Goal: Information Seeking & Learning: Learn about a topic

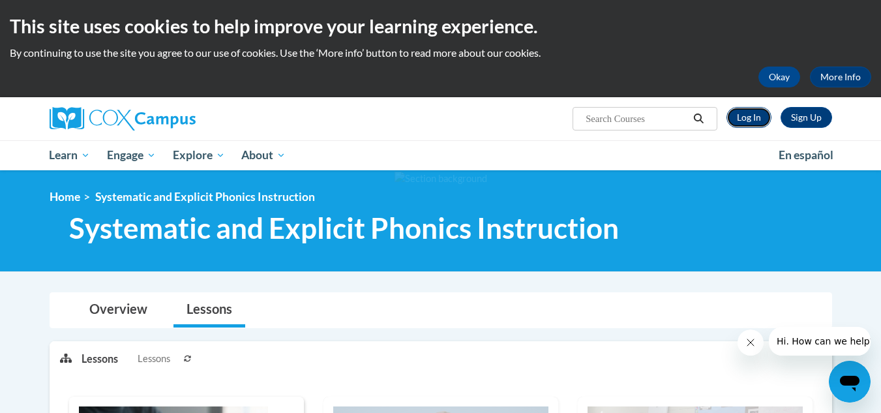
click at [761, 117] on link "Log In" at bounding box center [749, 117] width 45 height 21
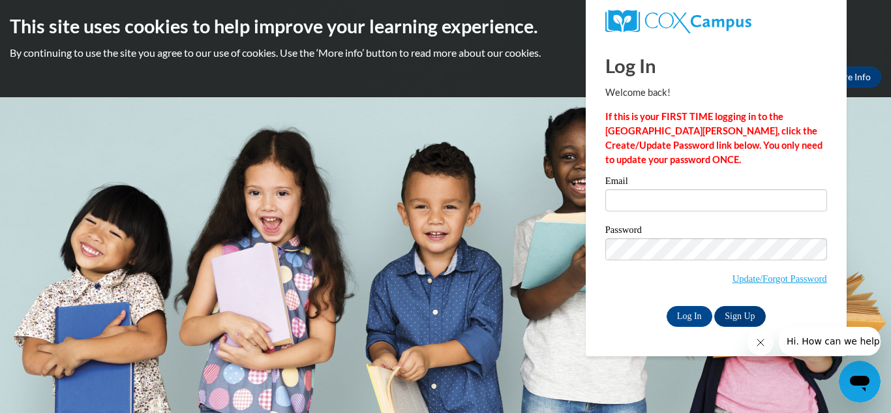
click at [859, 220] on body "This site uses cookies to help improve your learning experience. By continuing …" at bounding box center [445, 206] width 891 height 413
click at [748, 204] on input "Email" at bounding box center [716, 200] width 222 height 22
type input "spembleton@cub.uca.edu"
click at [695, 313] on input "Log In" at bounding box center [690, 316] width 46 height 21
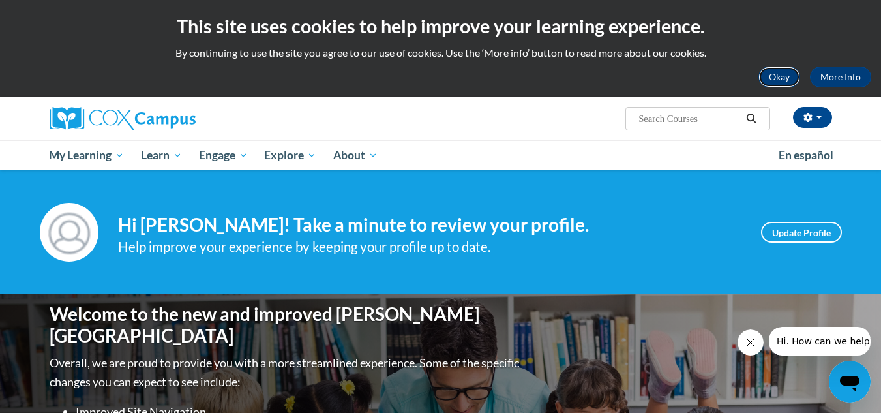
click at [772, 69] on button "Okay" at bounding box center [780, 77] width 42 height 21
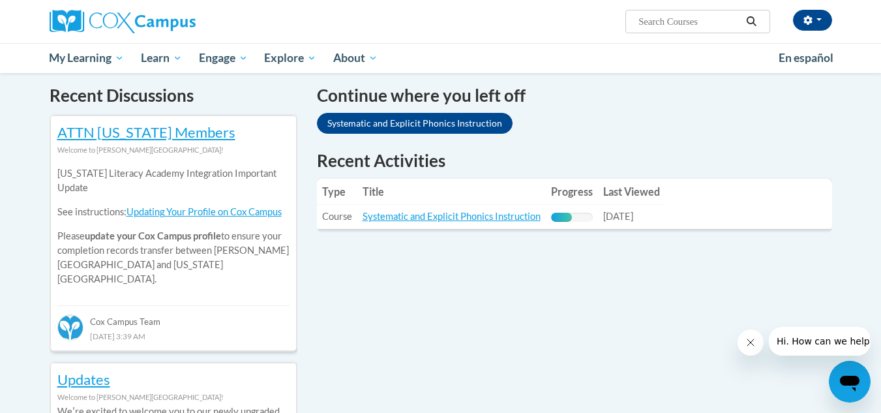
scroll to position [395, 0]
click at [444, 222] on td "Title: Systematic and Explicit Phonics Instruction" at bounding box center [451, 216] width 189 height 24
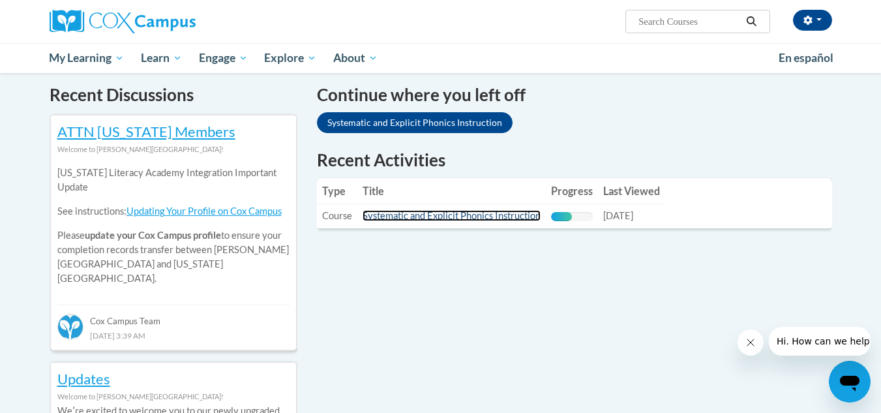
click at [439, 217] on link "Systematic and Explicit Phonics Instruction" at bounding box center [452, 215] width 178 height 11
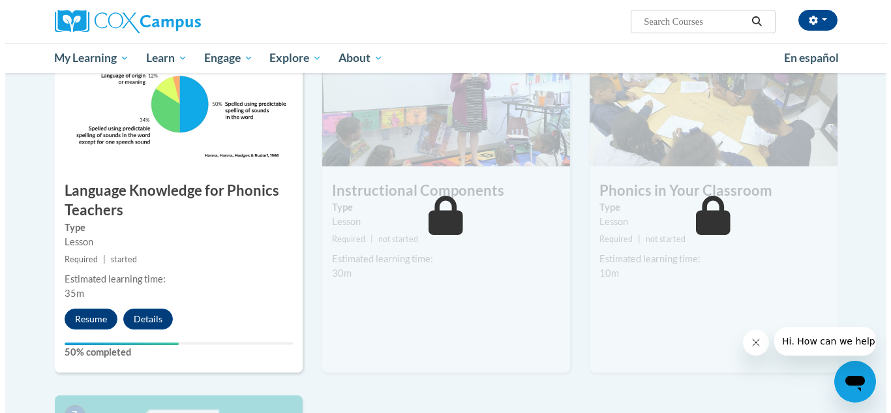
scroll to position [665, 0]
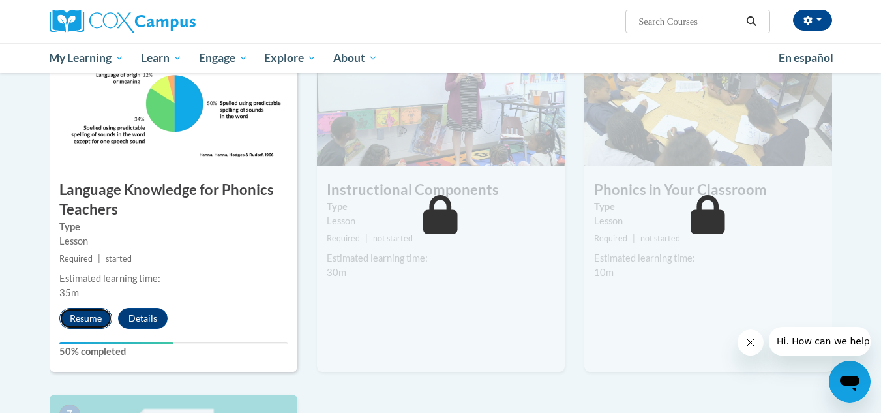
click at [93, 311] on button "Resume" at bounding box center [85, 318] width 53 height 21
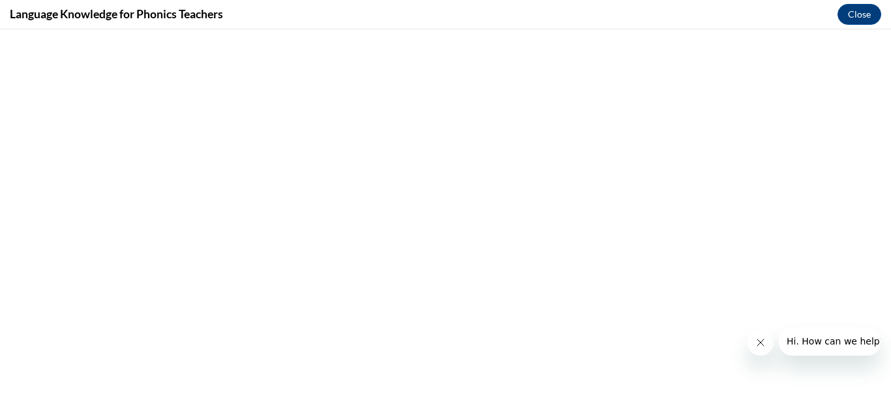
click at [763, 337] on icon "Close message from company" at bounding box center [760, 342] width 10 height 10
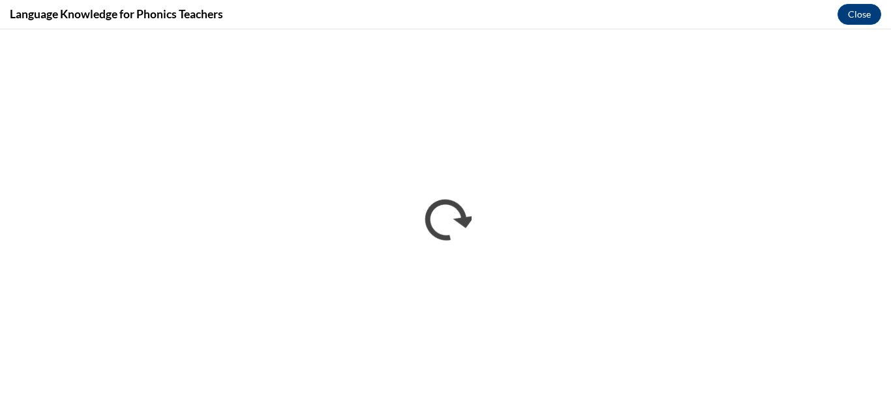
scroll to position [0, 0]
